Goal: Find specific page/section: Find specific page/section

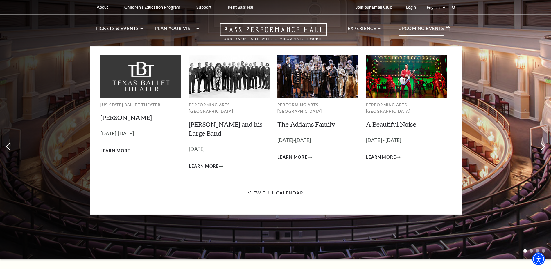
click at [419, 32] on p "Upcoming Events" at bounding box center [422, 30] width 46 height 10
click at [299, 185] on link "View Full Calendar" at bounding box center [276, 192] width 68 height 16
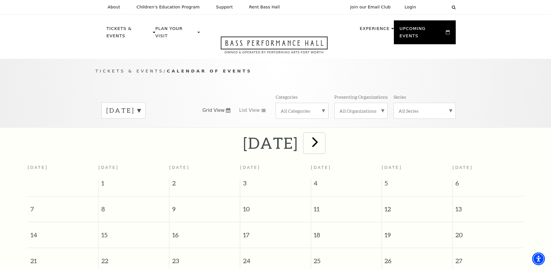
click at [324, 134] on span "next" at bounding box center [315, 141] width 17 height 17
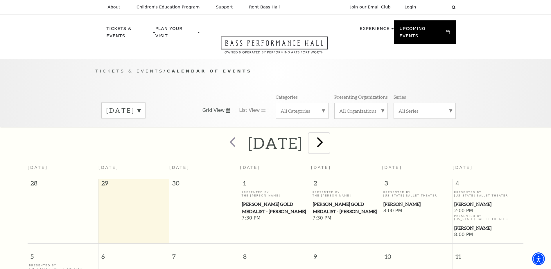
click at [329, 139] on span "next" at bounding box center [320, 141] width 17 height 17
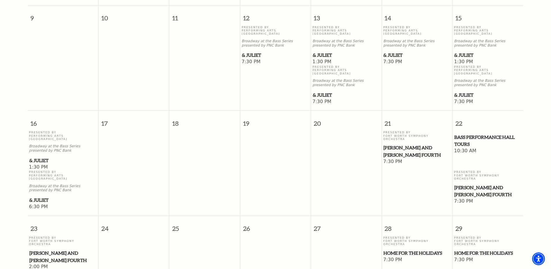
scroll to position [400, 0]
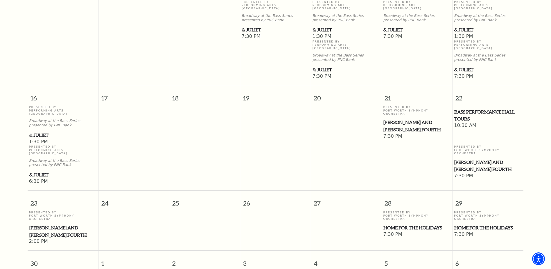
click at [408, 224] on span "Home for the Holidays" at bounding box center [417, 227] width 67 height 7
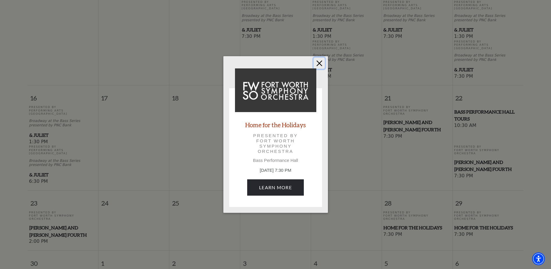
click at [319, 61] on button "Close" at bounding box center [319, 63] width 11 height 11
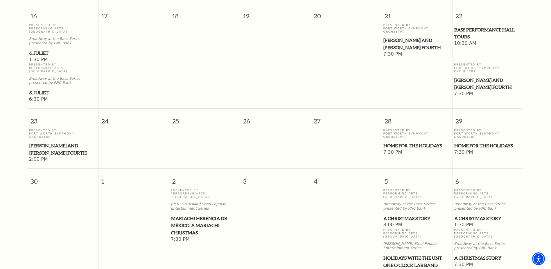
scroll to position [488, 0]
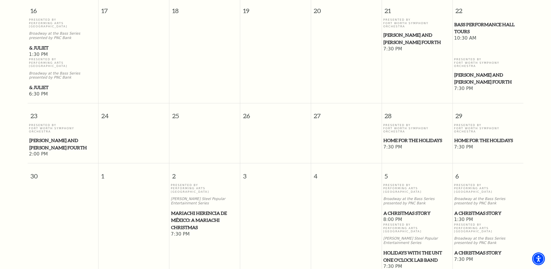
click at [427, 209] on span "A Christmas Story" at bounding box center [417, 212] width 67 height 7
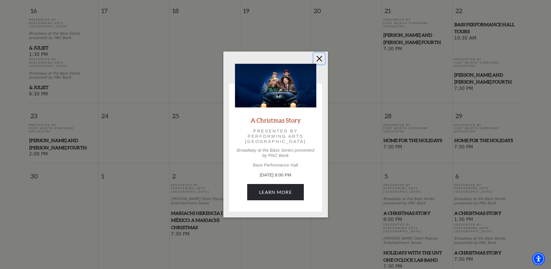
click at [319, 58] on button "Close" at bounding box center [319, 58] width 11 height 11
